Goal: Task Accomplishment & Management: Use online tool/utility

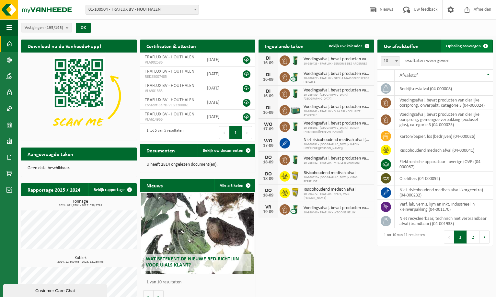
click at [469, 47] on span "Ophaling aanvragen" at bounding box center [463, 46] width 35 height 4
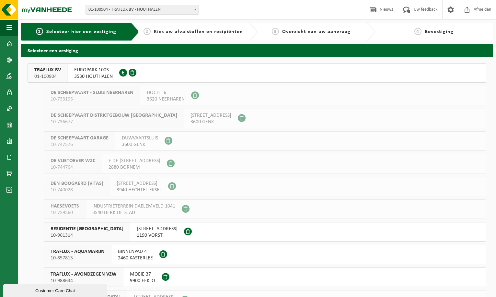
click at [41, 76] on span "01-100904" at bounding box center [47, 76] width 27 height 6
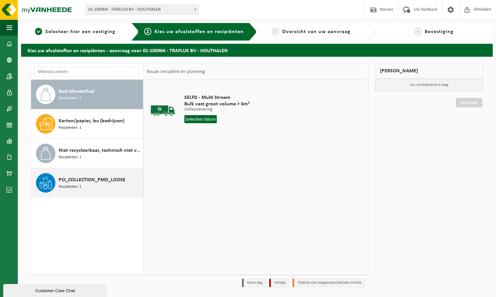
click at [84, 187] on div "PCI_COLLECTION_PMD_LOOSE Recipiënten: 1" at bounding box center [100, 182] width 83 height 19
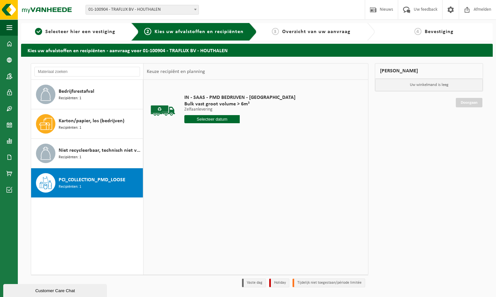
click at [209, 120] on input "text" at bounding box center [212, 119] width 56 height 8
click at [214, 178] on div "17" at bounding box center [212, 176] width 11 height 10
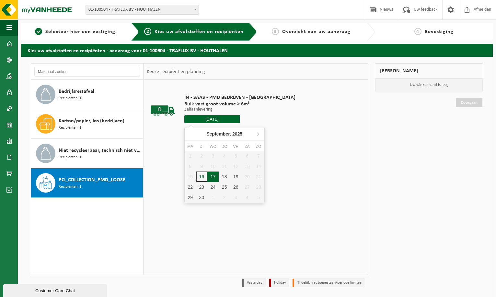
type input "Van 2025-09-17"
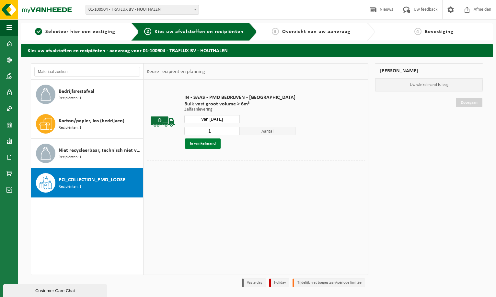
click at [204, 141] on button "In winkelmand" at bounding box center [203, 143] width 36 height 10
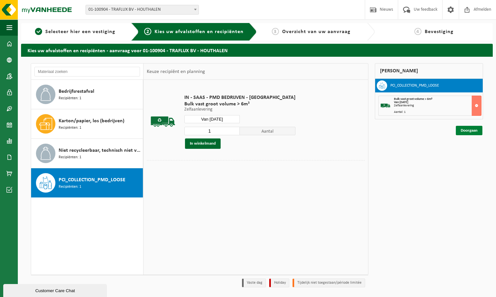
click at [467, 127] on link "Doorgaan" at bounding box center [469, 130] width 27 height 9
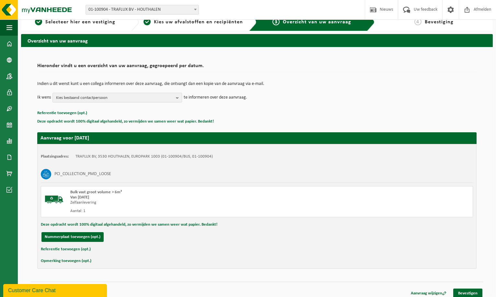
scroll to position [14, 0]
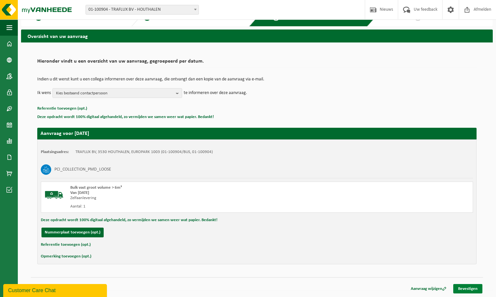
click at [470, 287] on link "Bevestigen" at bounding box center [467, 288] width 29 height 9
